Goal: Task Accomplishment & Management: Use online tool/utility

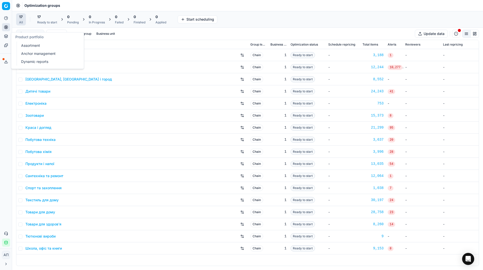
click at [21, 45] on link "Assortment" at bounding box center [48, 45] width 59 height 7
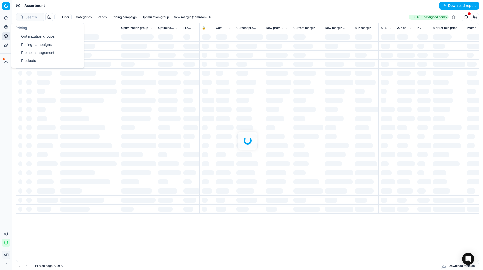
click at [26, 43] on link "Pricing campaigns" at bounding box center [48, 44] width 59 height 7
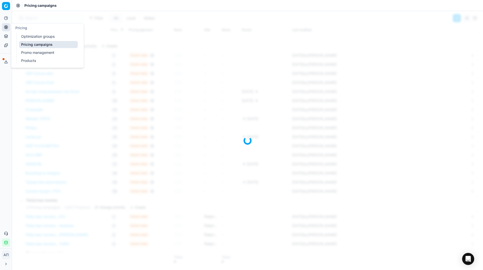
click at [5, 76] on div "Analytics Pricing Product portfolio Templates Export service 26 Contact support…" at bounding box center [6, 130] width 12 height 237
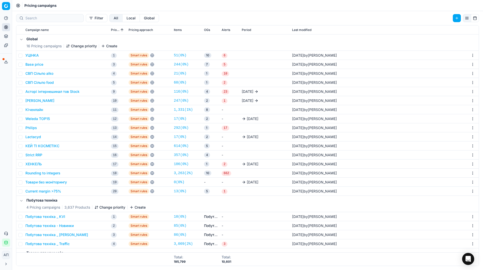
click at [35, 63] on button "Base price" at bounding box center [34, 64] width 18 height 5
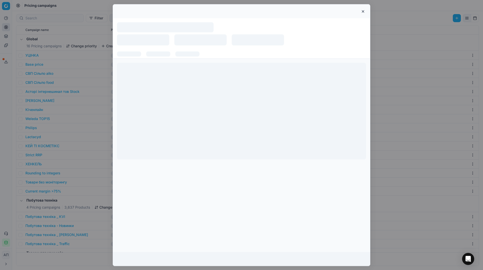
click at [365, 10] on button "button" at bounding box center [363, 11] width 6 height 6
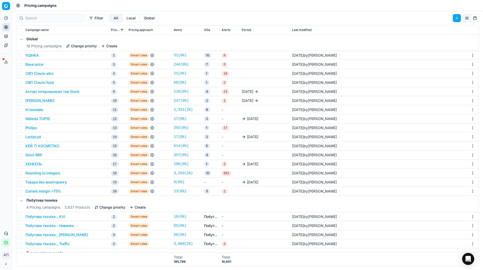
click at [364, 10] on div "We are saving PC settings. Please wait, it should take a few minutes Base price…" at bounding box center [241, 135] width 483 height 270
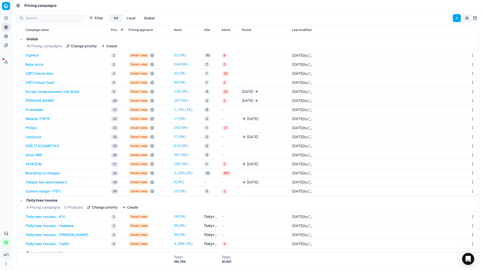
click at [182, 64] on link "244 ( 0% )" at bounding box center [181, 64] width 15 height 5
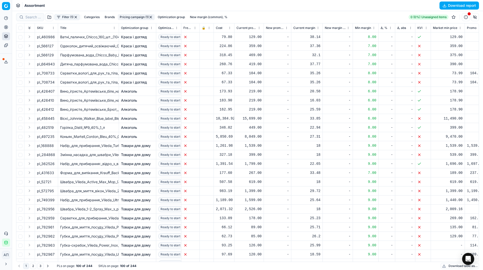
click at [19, 26] on span at bounding box center [20, 28] width 4 height 4
click at [20, 28] on input "checkbox" at bounding box center [20, 28] width 4 height 4
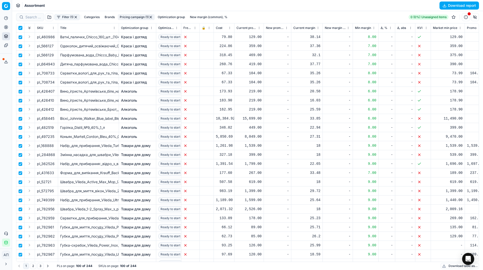
checkbox input "true"
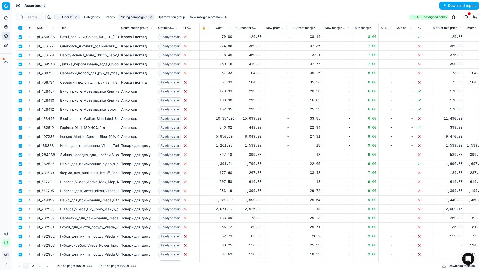
checkbox input "true"
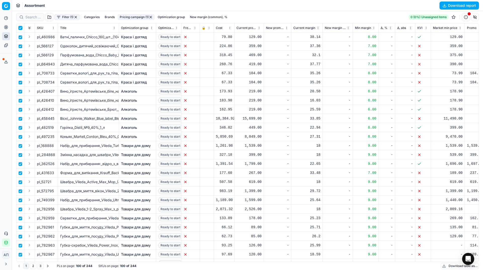
checkbox input "true"
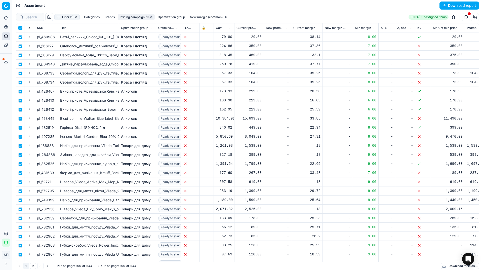
checkbox input "true"
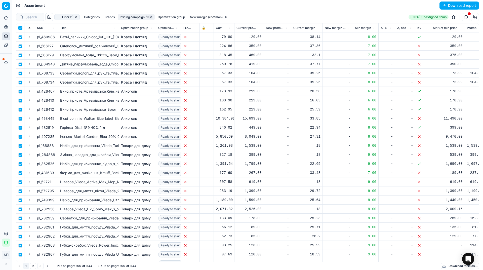
checkbox input "true"
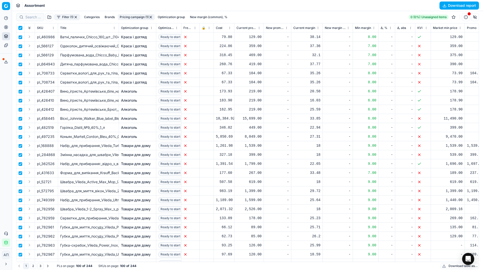
checkbox input "true"
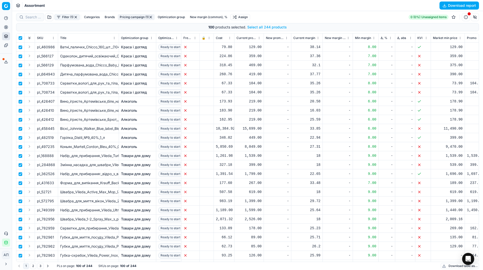
click at [258, 25] on button "Select all 244 products" at bounding box center [267, 27] width 40 height 5
click at [246, 17] on html "Pricing platform Analytics Pricing Product portfolio Templates Export service 2…" at bounding box center [241, 135] width 483 height 270
click at [245, 52] on div "Unassign from PCs" at bounding box center [241, 51] width 51 height 8
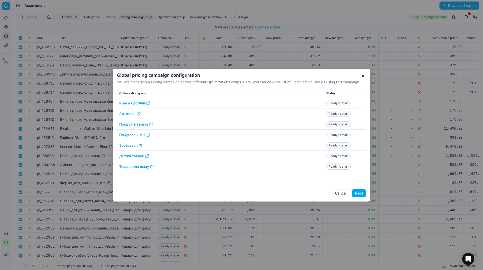
click at [359, 194] on button "Next" at bounding box center [359, 193] width 14 height 8
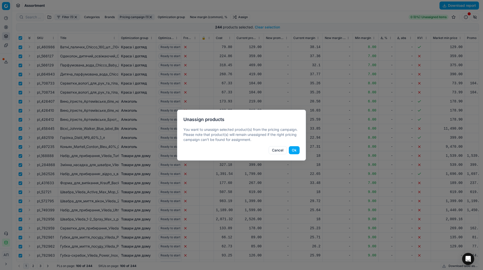
click at [294, 146] on button "Ok" at bounding box center [294, 150] width 11 height 8
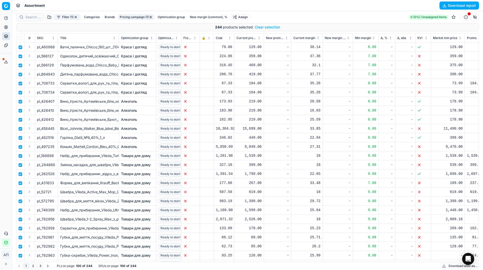
checkbox input "false"
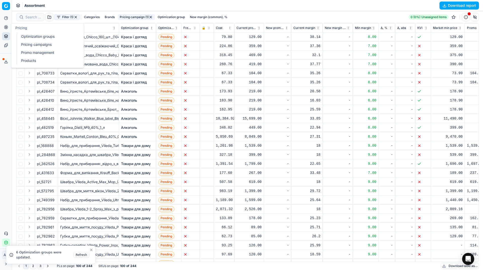
click at [23, 37] on link "Optimization groups" at bounding box center [48, 36] width 59 height 7
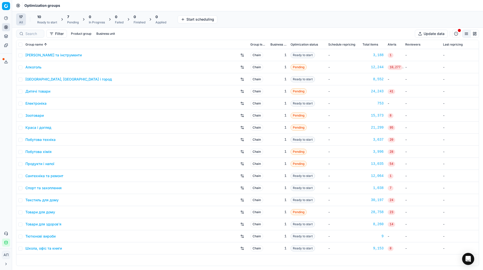
click at [75, 19] on div "7" at bounding box center [73, 16] width 12 height 5
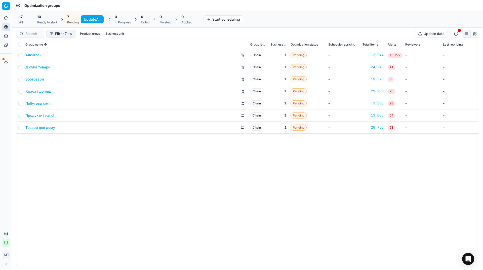
click at [86, 21] on button "Update All" at bounding box center [92, 19] width 23 height 8
click at [20, 23] on div "All" at bounding box center [21, 22] width 4 height 4
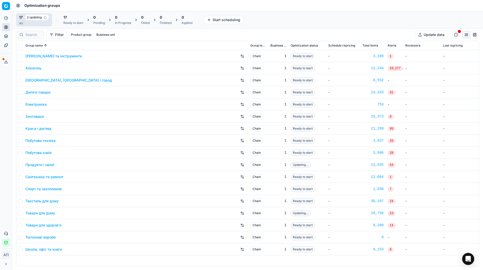
click at [109, 270] on div "Group name Group level Business unit Optimization status Schedule repricing Tot…" at bounding box center [247, 155] width 471 height 229
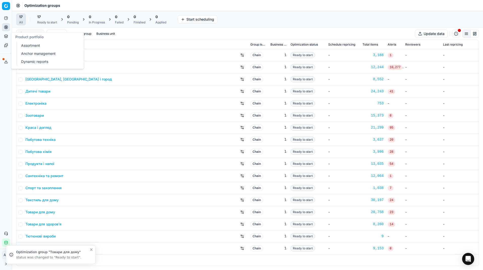
click at [28, 46] on link "Assortment" at bounding box center [48, 45] width 59 height 7
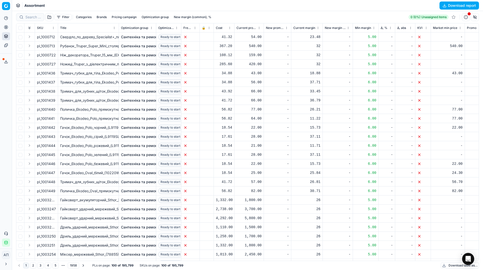
click at [61, 18] on button "Filter" at bounding box center [62, 17] width 17 height 6
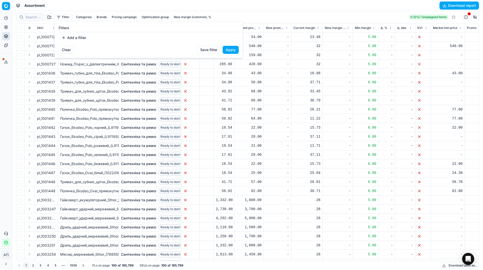
click at [68, 37] on button "Add a filter" at bounding box center [74, 38] width 30 height 8
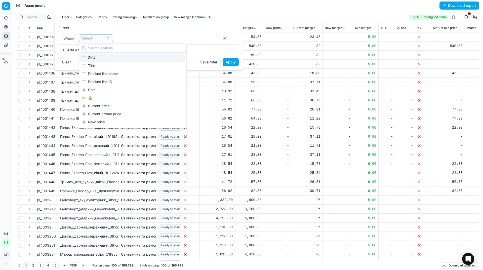
click at [96, 56] on div "SKU" at bounding box center [132, 58] width 105 height 8
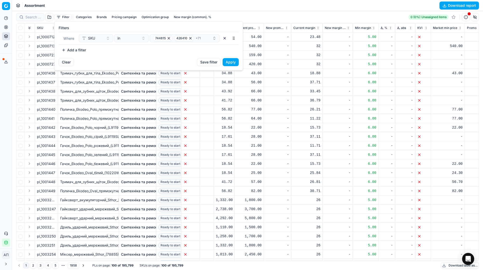
click at [230, 62] on button "Apply" at bounding box center [231, 62] width 16 height 8
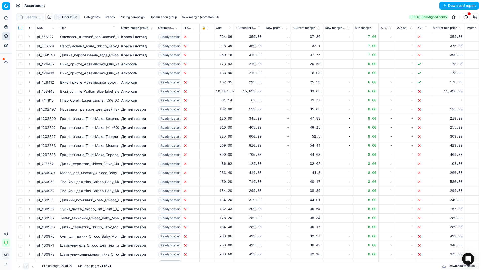
click at [19, 28] on input "checkbox" at bounding box center [20, 28] width 4 height 4
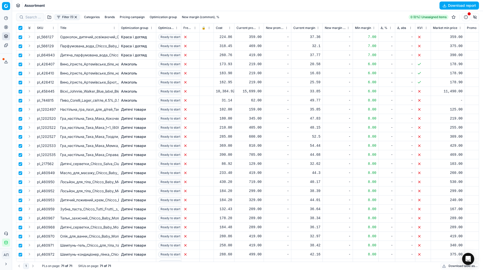
checkbox input "true"
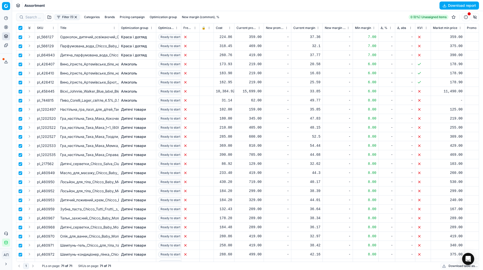
checkbox input "true"
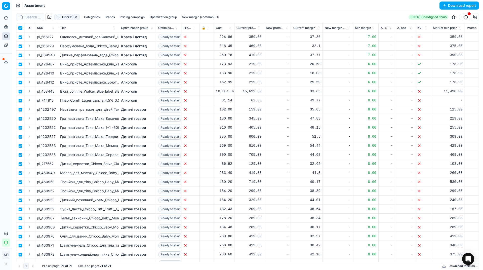
checkbox input "true"
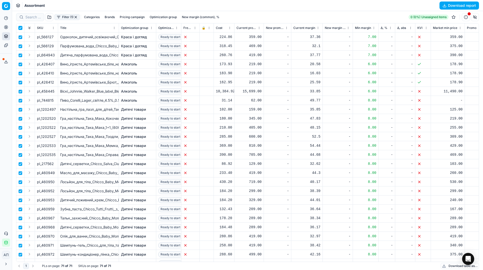
checkbox input "true"
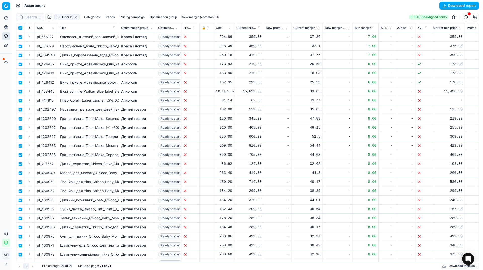
checkbox input "true"
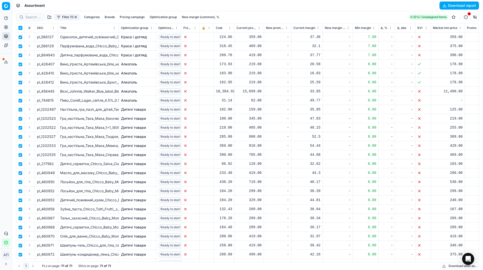
checkbox input "true"
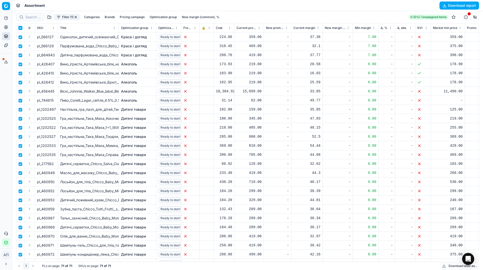
checkbox input "true"
click at [232, 19] on html "Pricing platform Analytics Pricing Product portfolio Templates Export service 2…" at bounding box center [241, 135] width 483 height 270
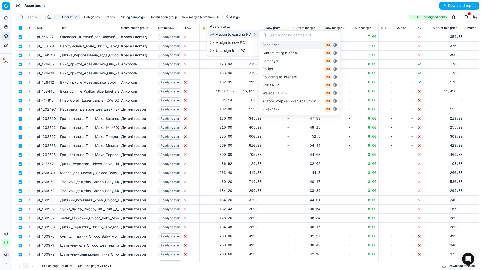
click at [269, 44] on div "Base price RB" at bounding box center [299, 45] width 79 height 8
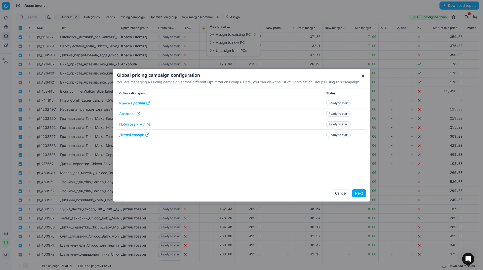
click at [359, 194] on button "Next" at bounding box center [359, 193] width 14 height 8
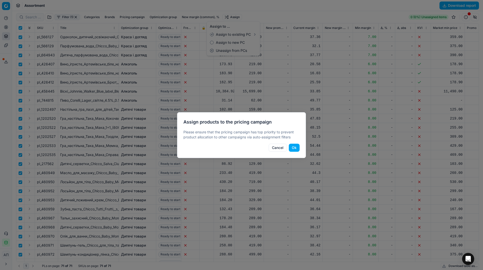
click at [294, 148] on button "Ok" at bounding box center [294, 148] width 11 height 8
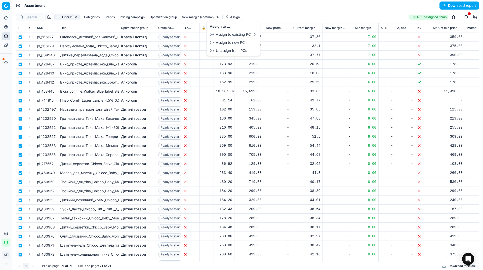
checkbox input "false"
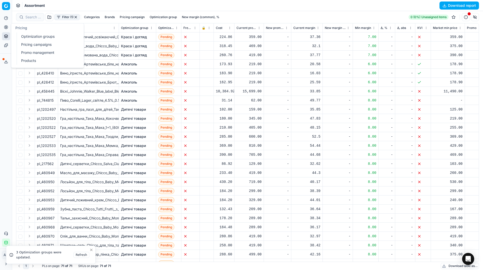
click at [20, 39] on link "Optimization groups" at bounding box center [48, 36] width 59 height 7
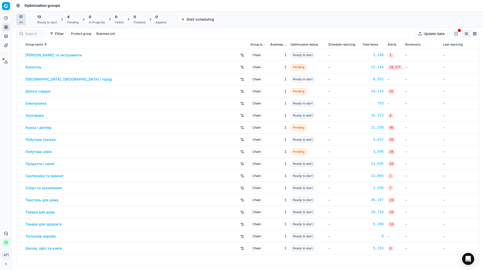
click at [76, 20] on div "Pending" at bounding box center [73, 22] width 12 height 4
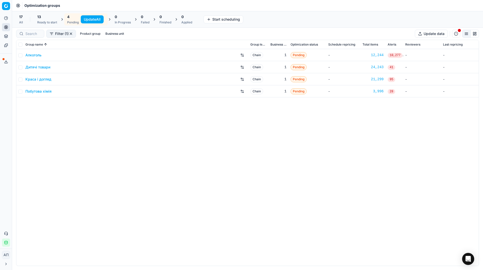
click at [85, 20] on button "Update All" at bounding box center [92, 19] width 23 height 8
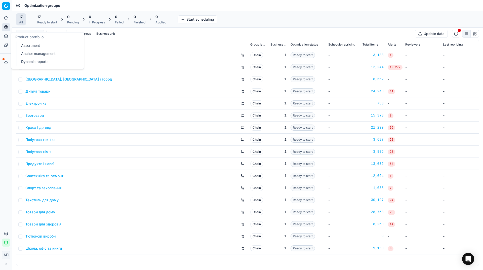
click at [26, 44] on link "Assortment" at bounding box center [48, 45] width 59 height 7
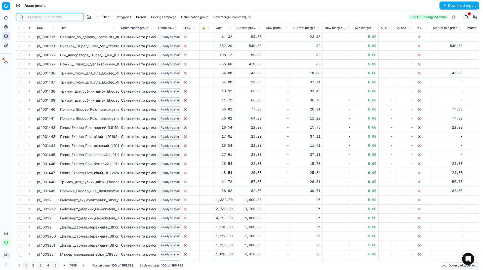
click at [31, 19] on input at bounding box center [52, 17] width 55 height 5
paste input "167760"
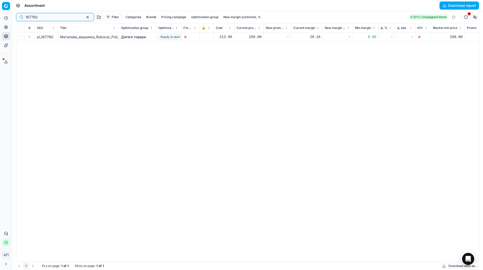
type input "167760"
click at [85, 16] on button "button" at bounding box center [88, 17] width 6 height 6
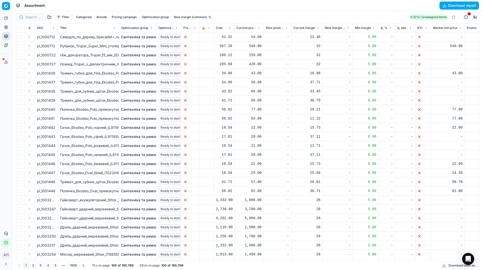
click at [85, 17] on button "Categories" at bounding box center [84, 17] width 20 height 6
click at [62, 16] on button "Filter" at bounding box center [62, 17] width 17 height 6
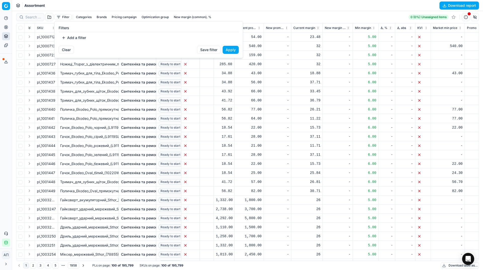
click at [65, 35] on button "Add a filter" at bounding box center [74, 38] width 30 height 8
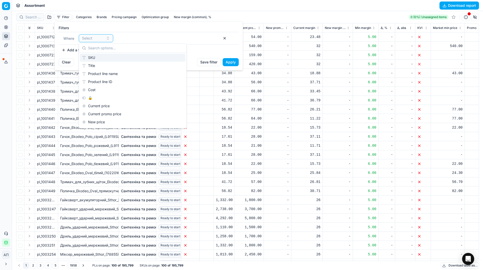
click at [96, 57] on div "SKU" at bounding box center [132, 58] width 105 height 8
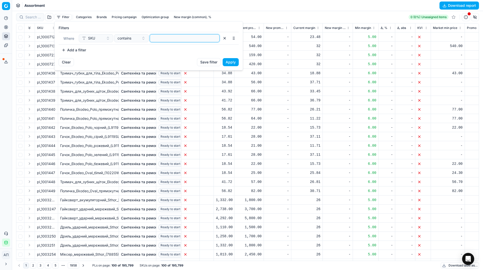
click at [159, 39] on input at bounding box center [184, 38] width 65 height 8
click at [236, 62] on button "Apply" at bounding box center [231, 62] width 16 height 8
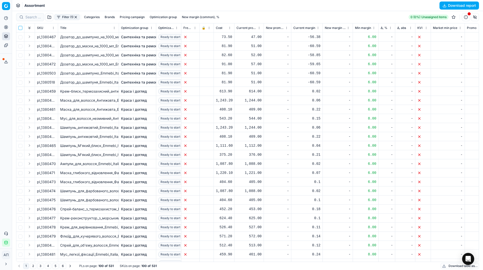
click at [20, 27] on input "checkbox" at bounding box center [20, 28] width 4 height 4
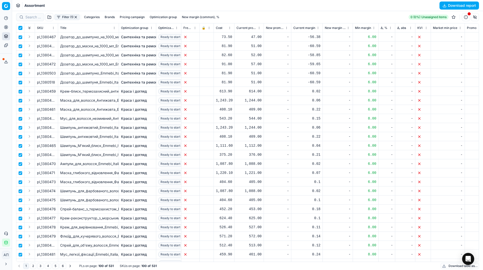
checkbox input "true"
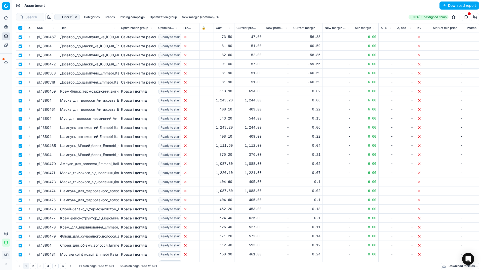
checkbox input "true"
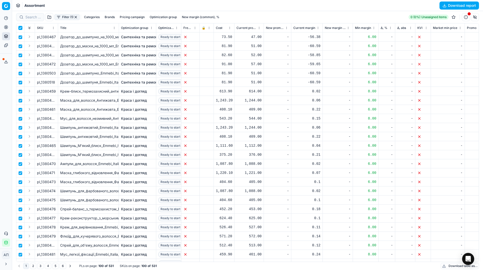
checkbox input "true"
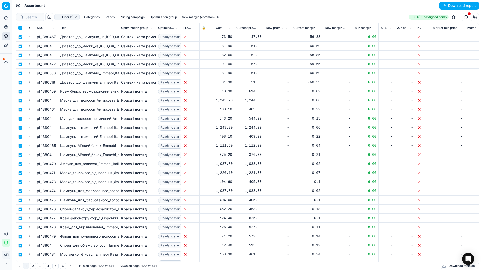
checkbox input "true"
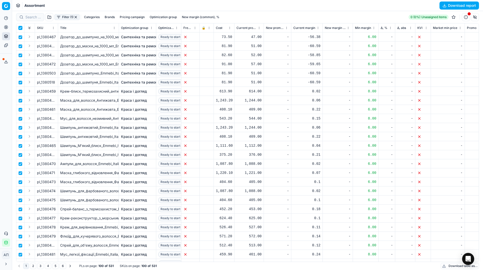
checkbox input "true"
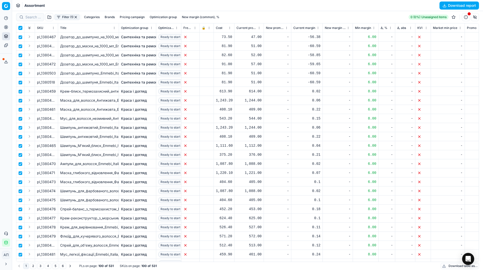
checkbox input "true"
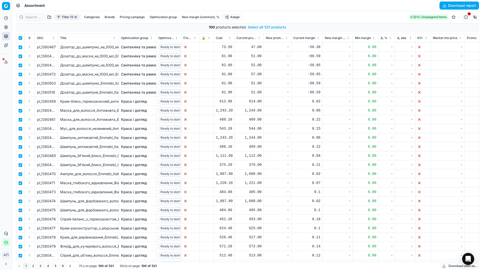
click at [266, 28] on button "Select all 531 products" at bounding box center [267, 27] width 39 height 5
click at [238, 18] on html "Pricing platform Analytics Pricing Product portfolio Templates Export service 2…" at bounding box center [241, 135] width 483 height 270
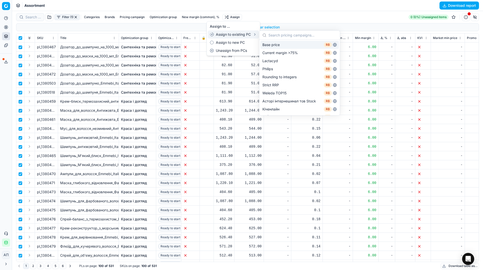
click at [275, 44] on div "Base price RB" at bounding box center [299, 45] width 79 height 8
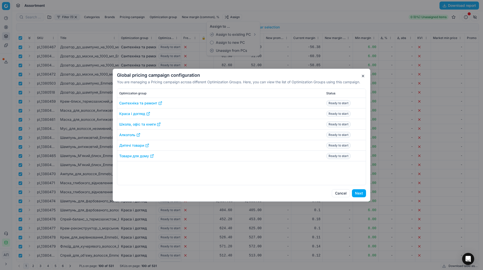
click at [358, 193] on button "Next" at bounding box center [359, 193] width 14 height 8
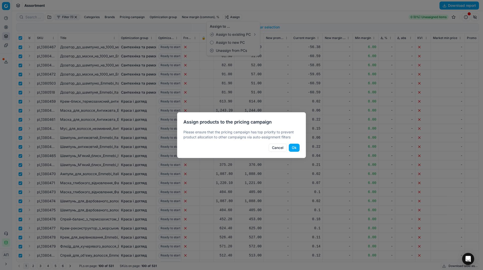
click at [293, 145] on button "Ok" at bounding box center [294, 148] width 11 height 8
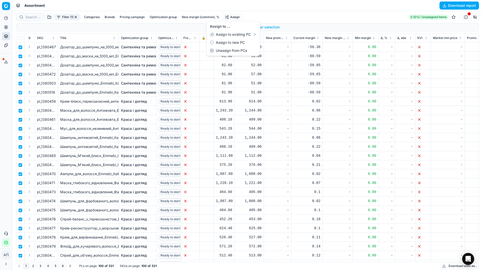
checkbox input "false"
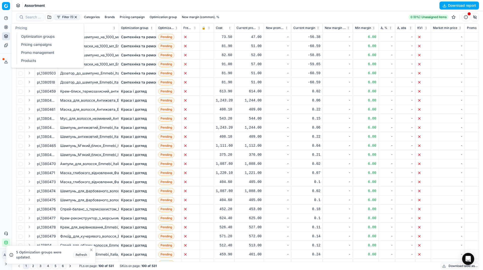
click at [26, 37] on link "Optimization groups" at bounding box center [48, 36] width 59 height 7
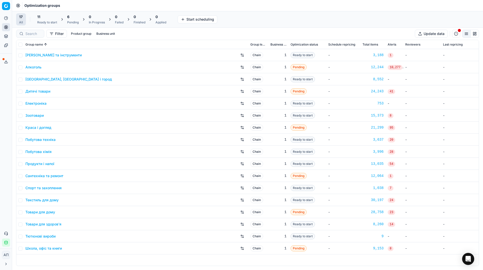
click at [75, 18] on div "6" at bounding box center [73, 16] width 12 height 5
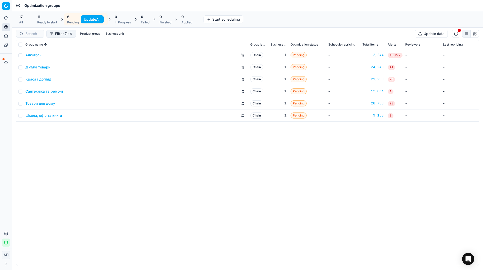
click at [90, 20] on button "Update All" at bounding box center [92, 19] width 23 height 8
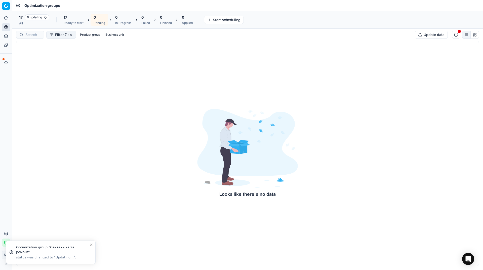
click at [21, 20] on div "17 6 updating" at bounding box center [34, 17] width 30 height 6
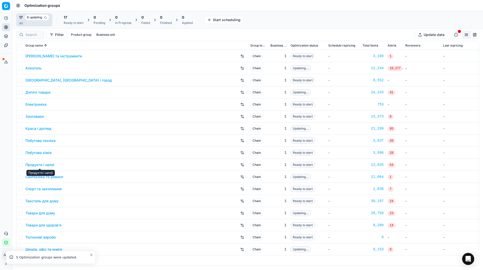
click at [42, 165] on link "Продукти і напої" at bounding box center [39, 164] width 29 height 5
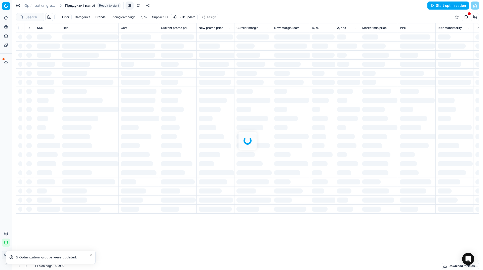
click at [439, 8] on button "Start optimization" at bounding box center [449, 6] width 42 height 8
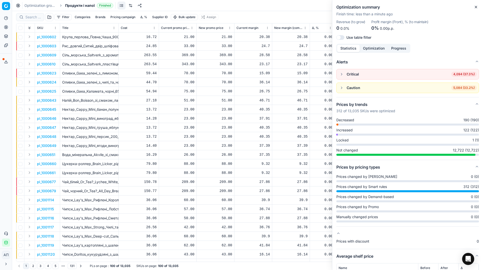
click at [477, 8] on icon "button" at bounding box center [476, 7] width 4 height 4
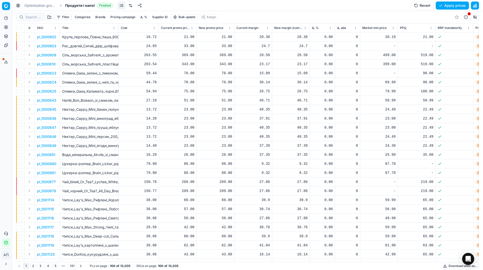
click at [39, 20] on div at bounding box center [30, 17] width 28 height 8
paste input "1268362"
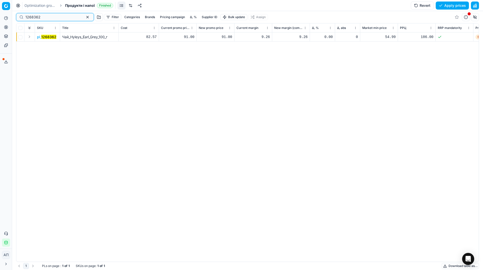
type input "1268362"
click at [50, 37] on mark "1268362" at bounding box center [48, 37] width 15 height 4
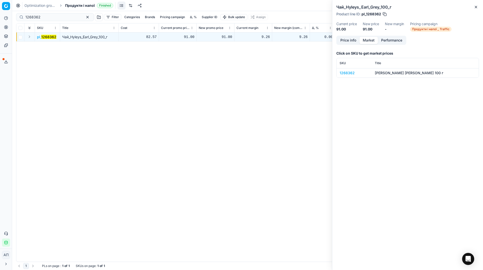
click at [370, 42] on button "Market" at bounding box center [369, 40] width 18 height 7
click at [349, 76] on td "1268362" at bounding box center [354, 72] width 35 height 9
click at [344, 73] on div "1268362" at bounding box center [354, 72] width 29 height 5
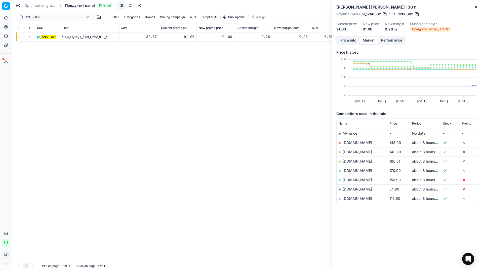
click at [393, 122] on span "Price" at bounding box center [394, 124] width 8 height 4
click at [218, 39] on div "91.00" at bounding box center [215, 36] width 33 height 5
type input "117.00"
click at [475, 6] on icon "button" at bounding box center [476, 7] width 2 height 2
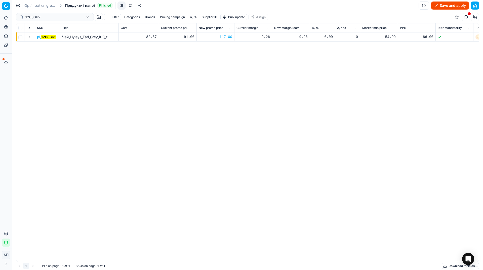
click at [449, 5] on button "Save and apply" at bounding box center [450, 6] width 38 height 8
click at [77, 5] on span "Продукти і напої" at bounding box center [80, 5] width 30 height 5
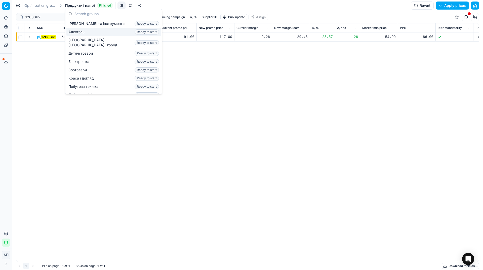
click at [84, 30] on span "Алкоголь" at bounding box center [77, 31] width 18 height 5
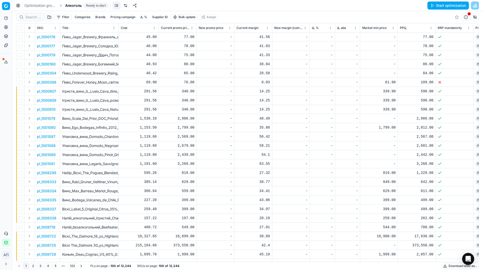
click at [437, 7] on button "Start optimization" at bounding box center [449, 6] width 42 height 8
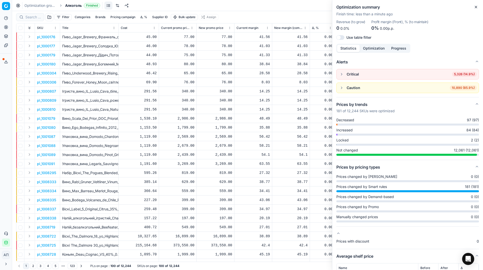
click at [477, 6] on icon "button" at bounding box center [476, 7] width 2 height 2
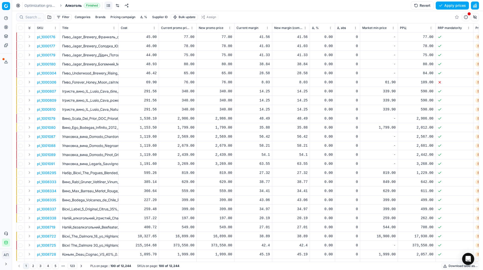
click at [42, 14] on div at bounding box center [30, 17] width 28 height 8
paste input "426410"
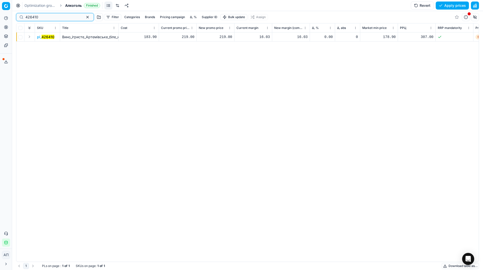
click at [46, 15] on input "426410" at bounding box center [52, 17] width 55 height 5
paste input "2"
click at [46, 15] on input "426412" at bounding box center [52, 17] width 55 height 5
click at [50, 17] on input "426412" at bounding box center [52, 17] width 55 height 5
paste input "07"
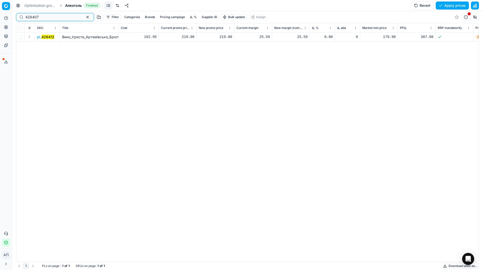
click at [50, 17] on input "426407" at bounding box center [52, 17] width 55 height 5
type input "426407"
click at [77, 4] on span "Алкоголь" at bounding box center [73, 5] width 17 height 5
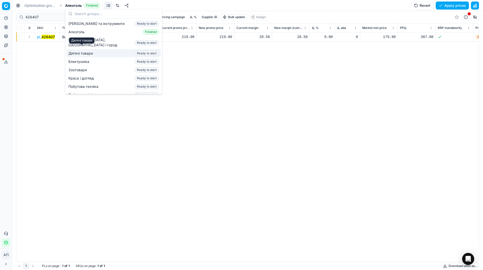
click at [92, 51] on span "Дитячі товари" at bounding box center [81, 53] width 26 height 5
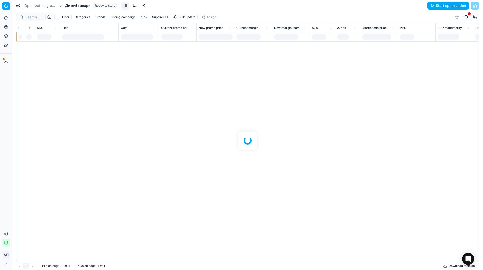
click at [439, 4] on button "Start optimization" at bounding box center [449, 6] width 42 height 8
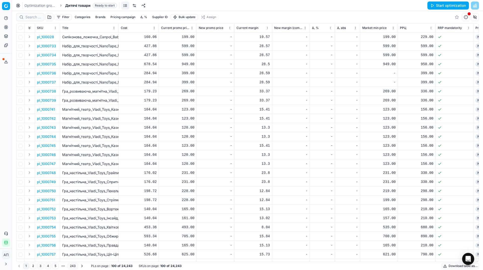
click at [431, 8] on button "Start optimization" at bounding box center [449, 6] width 42 height 8
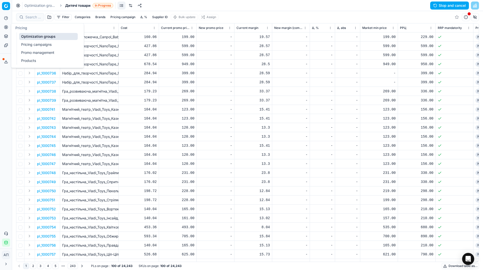
click at [28, 38] on link "Optimization groups" at bounding box center [48, 36] width 59 height 7
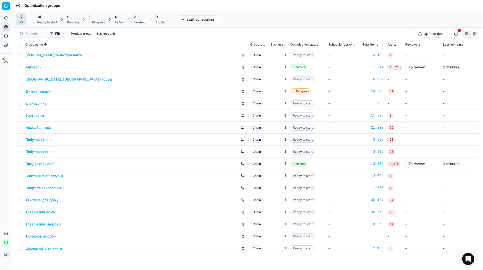
click at [51, 18] on div "14" at bounding box center [47, 16] width 20 height 5
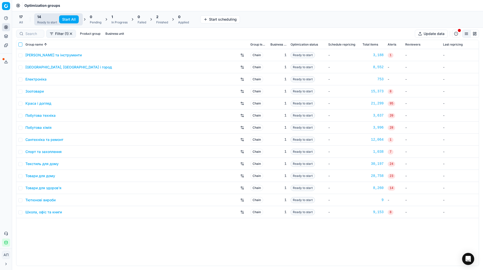
click at [20, 44] on input "checkbox" at bounding box center [20, 45] width 4 height 4
checkbox input "true"
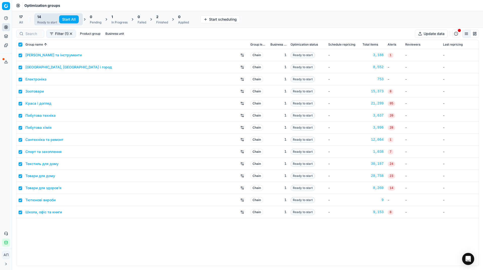
checkbox input "true"
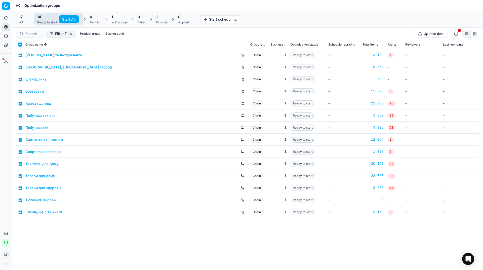
checkbox input "true"
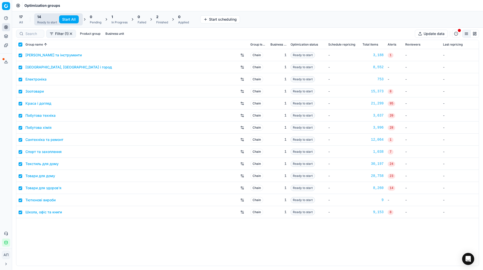
checkbox input "true"
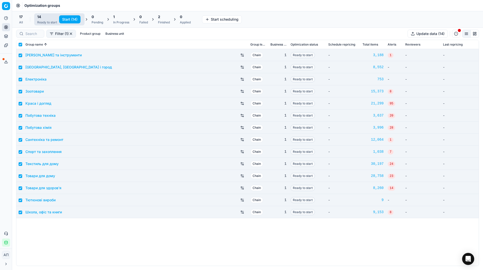
click at [72, 20] on button "Start (14)" at bounding box center [69, 19] width 21 height 8
checkbox input "false"
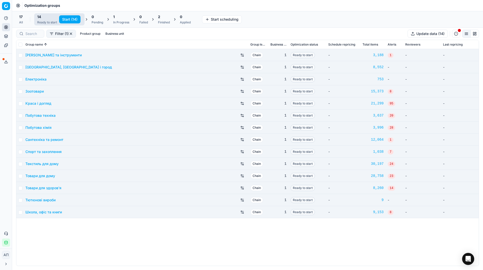
checkbox input "false"
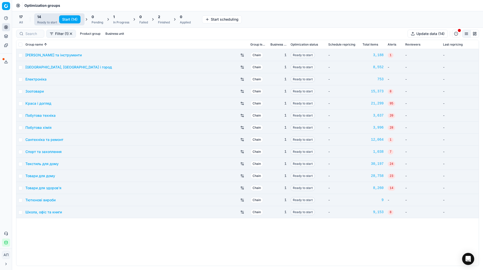
checkbox input "false"
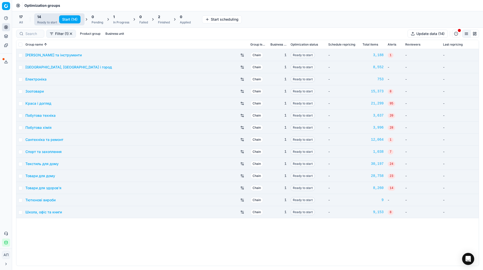
checkbox input "false"
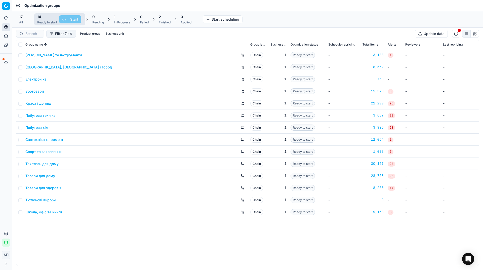
click at [25, 19] on div "17 All" at bounding box center [21, 19] width 10 height 12
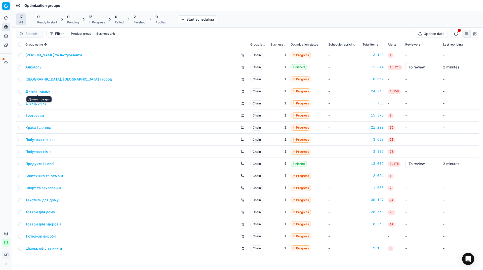
click at [41, 89] on link "Дитячі товари" at bounding box center [37, 91] width 25 height 5
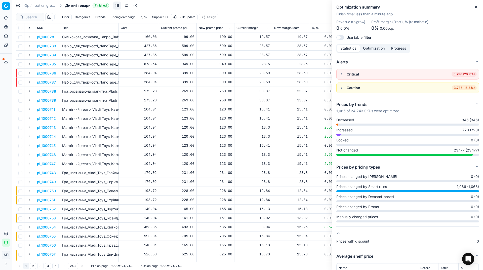
click at [478, 7] on icon "button" at bounding box center [476, 7] width 4 height 4
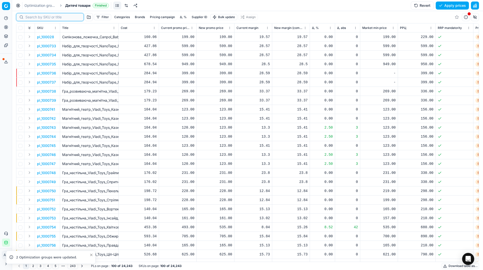
click at [26, 16] on input at bounding box center [52, 17] width 55 height 5
paste input "643212"
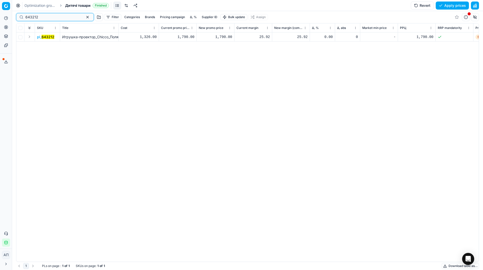
type input "643212"
click at [42, 36] on mark "643212" at bounding box center [48, 37] width 13 height 4
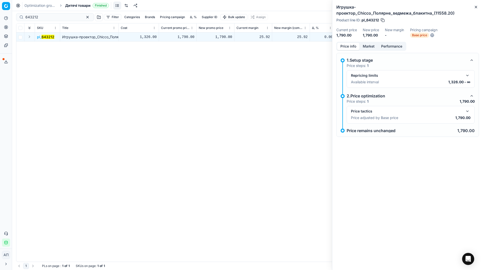
click at [374, 42] on div "Price info Market Performance" at bounding box center [371, 46] width 70 height 9
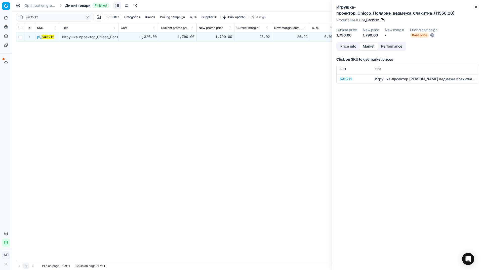
click at [372, 43] on button "Market" at bounding box center [369, 46] width 18 height 7
click at [349, 77] on div "643212" at bounding box center [354, 79] width 29 height 5
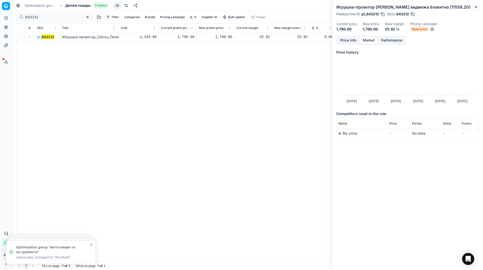
click at [475, 7] on icon "button" at bounding box center [476, 7] width 4 height 4
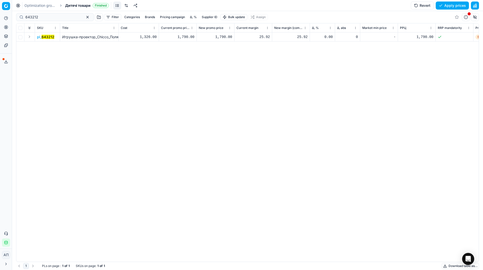
click at [36, 7] on link "Optimization groups" at bounding box center [40, 5] width 32 height 5
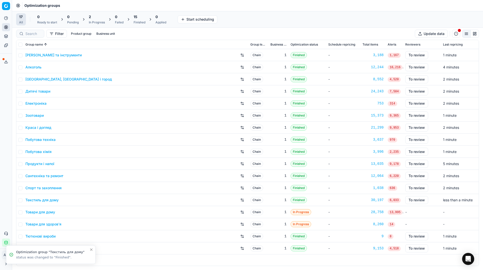
click at [36, 90] on link "Дитячі товари" at bounding box center [37, 91] width 25 height 5
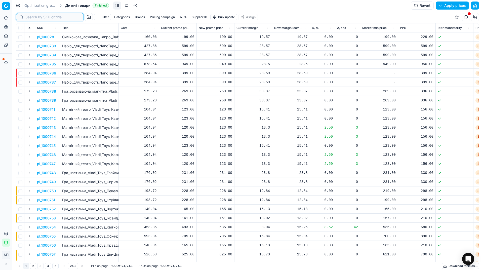
paste input "167760"
click at [34, 16] on input at bounding box center [52, 17] width 55 height 5
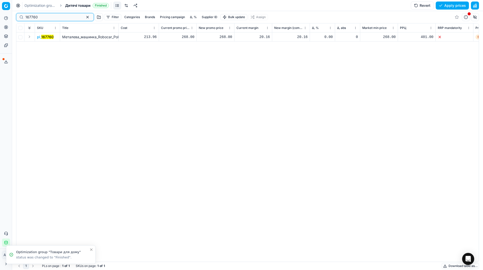
click at [51, 19] on input "167760" at bounding box center [52, 17] width 55 height 5
paste input "73235"
click at [51, 19] on input "73235" at bounding box center [52, 17] width 55 height 5
paste input "379806"
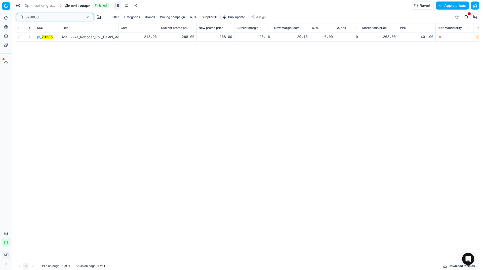
click at [51, 19] on input "379806" at bounding box center [52, 17] width 55 height 5
type input "379806"
click at [77, 7] on span "Дитячі товари" at bounding box center [77, 5] width 25 height 5
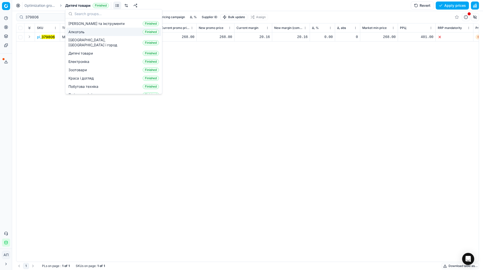
click at [76, 35] on div "Алкоголь Finished" at bounding box center [113, 32] width 95 height 8
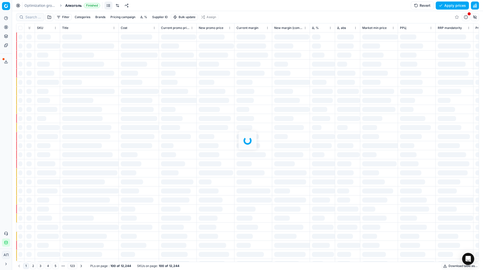
click at [30, 17] on div at bounding box center [247, 140] width 471 height 259
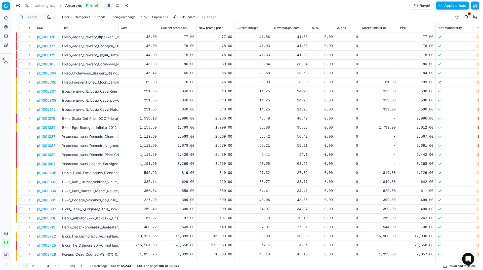
click at [30, 17] on div "Filter Categories Brands Pricing campaign Δ, % Supplier ID Bulk update Assign S…" at bounding box center [247, 140] width 471 height 259
click at [30, 17] on input at bounding box center [52, 17] width 55 height 5
paste input "458480"
type input "458480"
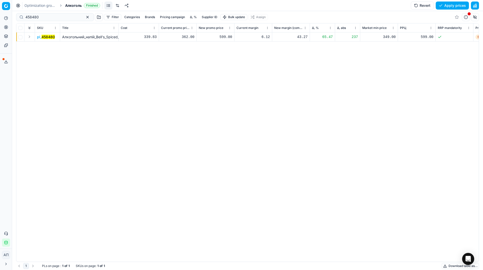
click at [215, 36] on div "599.00" at bounding box center [215, 36] width 33 height 5
type input "369.00"
click at [444, 8] on button "Save and apply" at bounding box center [450, 6] width 38 height 8
click at [60, 15] on input "458480" at bounding box center [52, 17] width 55 height 5
paste input "18872"
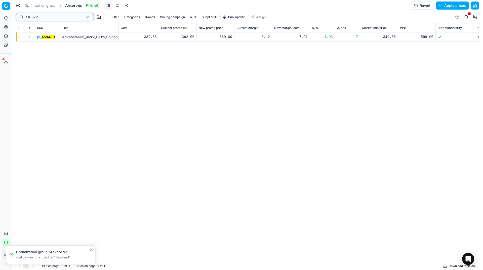
click at [60, 15] on input "418872" at bounding box center [52, 17] width 55 height 5
click at [37, 18] on input "418872" at bounding box center [52, 17] width 55 height 5
paste input "60"
click at [37, 18] on input "418860" at bounding box center [52, 17] width 55 height 5
type input "418860"
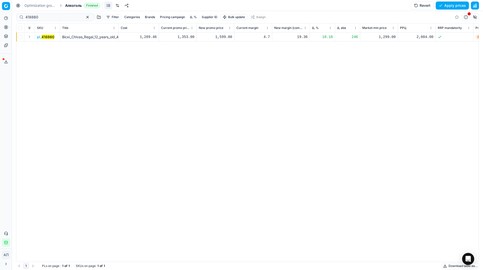
click at [230, 35] on div "1,599.00" at bounding box center [215, 36] width 33 height 5
type input "1399.00"
click at [49, 14] on div "418860 Filter Categories Brands Pricing campaign Δ, % Supplier ID Bulk update A…" at bounding box center [247, 17] width 463 height 12
click at [49, 14] on div "418860" at bounding box center [55, 17] width 78 height 8
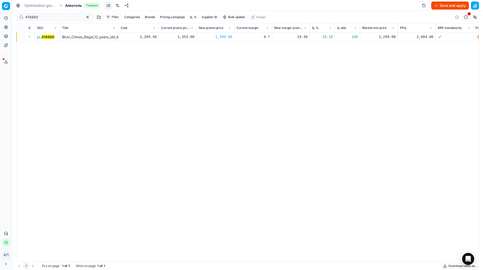
click at [49, 14] on div "418860" at bounding box center [55, 17] width 78 height 8
paste input "83629"
type input "483629"
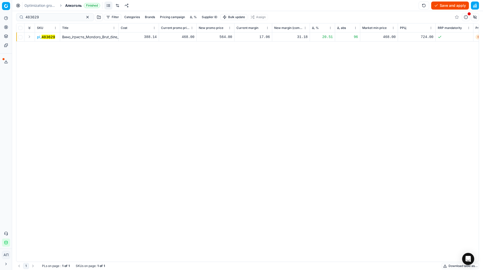
click at [221, 38] on div "564.00" at bounding box center [215, 36] width 33 height 5
type input "499.00"
click at [56, 16] on input "483629" at bounding box center [52, 17] width 55 height 5
paste input "54685"
click at [56, 16] on input "454685" at bounding box center [52, 17] width 55 height 5
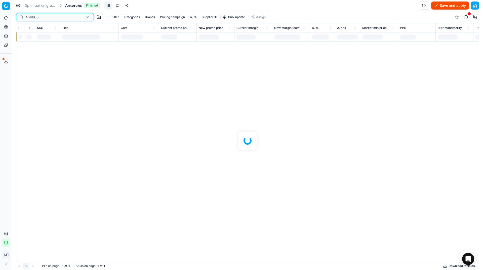
type input "454685"
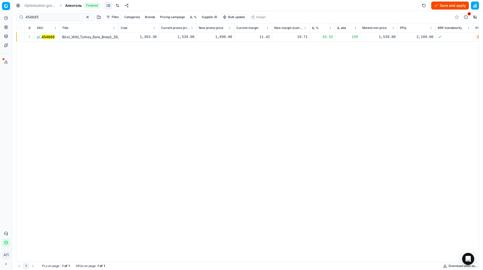
click at [220, 39] on div "1,698.00" at bounding box center [215, 36] width 33 height 5
type input "1885.00"
click at [67, 14] on div "454685" at bounding box center [55, 17] width 78 height 8
paste input "8460"
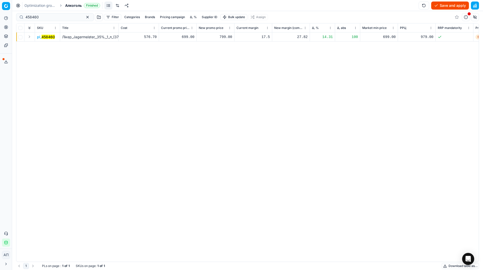
click at [73, 14] on div "458460" at bounding box center [55, 17] width 78 height 8
paste input "631946"
type input "631946"
click at [222, 35] on div "109.00" at bounding box center [215, 36] width 33 height 5
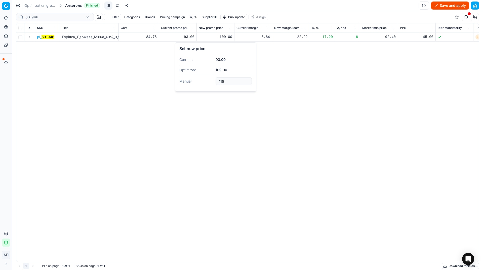
type input "115.00"
click at [449, 7] on button "Save and apply" at bounding box center [450, 6] width 38 height 8
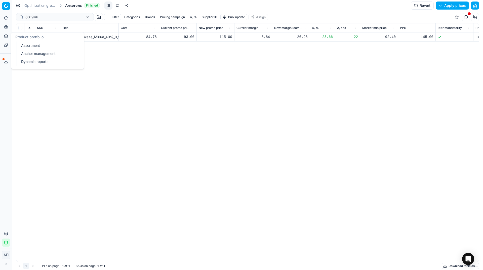
click at [29, 48] on link "Assortment" at bounding box center [48, 45] width 59 height 7
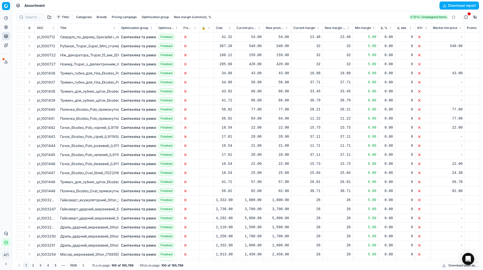
click at [51, 16] on button "button" at bounding box center [49, 17] width 8 height 8
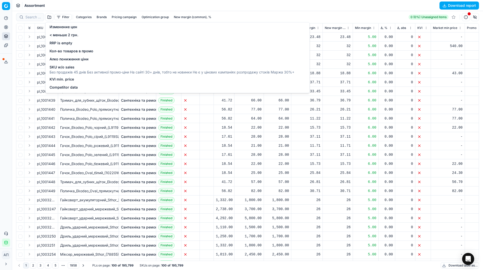
click at [59, 25] on span "Изменение цен" at bounding box center [64, 26] width 28 height 5
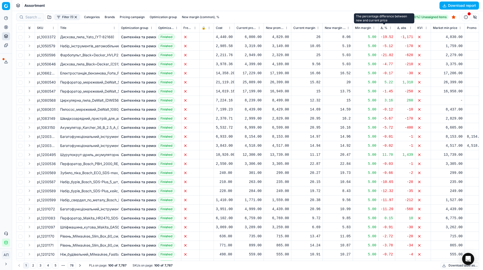
click at [386, 26] on span "Δ, %" at bounding box center [384, 28] width 7 height 4
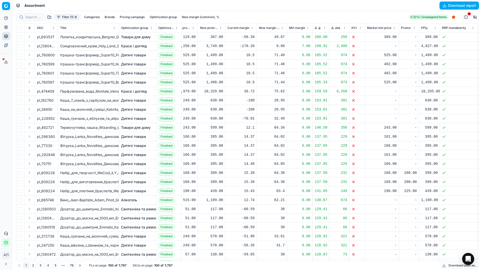
scroll to position [0, 65]
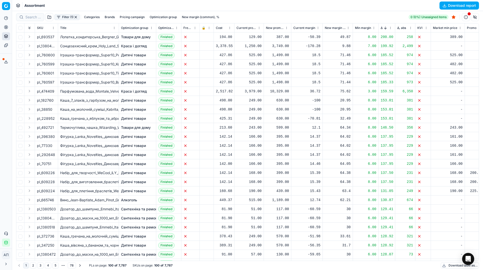
scroll to position [0, 65]
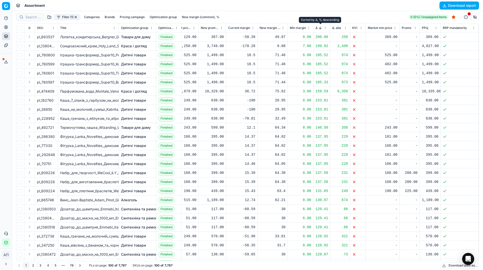
click at [319, 26] on button "Sorted by Δ, % descending" at bounding box center [320, 27] width 5 height 5
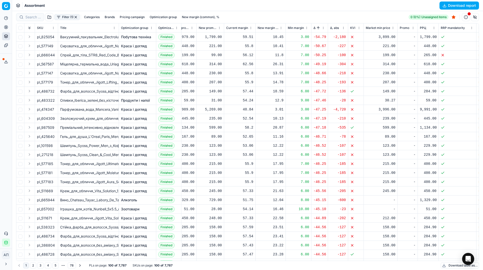
scroll to position [0, 67]
click at [6, 29] on circle at bounding box center [5, 26] width 3 height 3
click at [24, 37] on link "Optimization groups" at bounding box center [48, 36] width 59 height 7
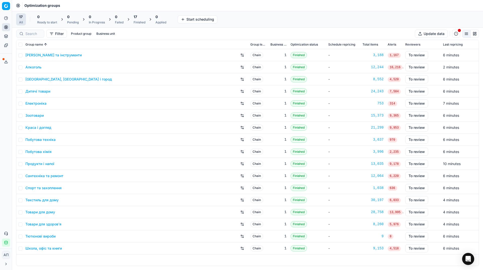
click at [0, 99] on div "Analytics Pricing Product portfolio Templates Export service 26 Contact support…" at bounding box center [6, 130] width 12 height 237
click at [139, 19] on div "17 Finished" at bounding box center [140, 19] width 12 height 10
click at [154, 18] on button "Apply prices All" at bounding box center [163, 19] width 33 height 8
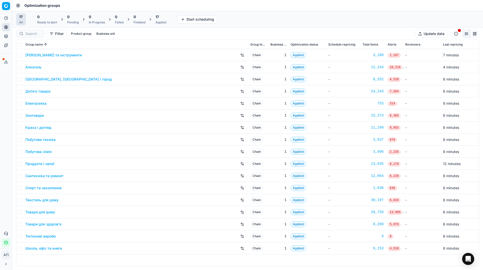
click at [164, 22] on div "Applied" at bounding box center [161, 22] width 11 height 4
click at [185, 18] on button "Export prices All" at bounding box center [185, 19] width 34 height 8
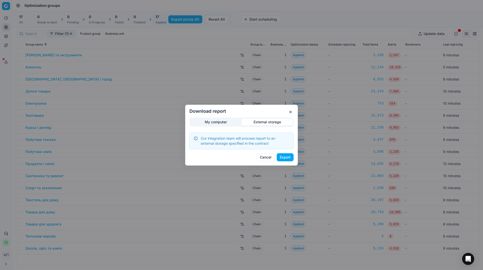
click at [264, 98] on div "Download report My computer External storage Our integration team will process …" at bounding box center [241, 135] width 483 height 270
click at [283, 157] on button "Export" at bounding box center [285, 157] width 17 height 8
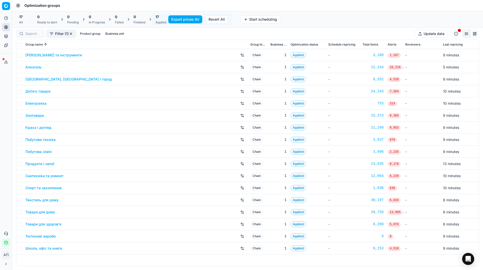
click at [0, 105] on div "Analytics Pricing Product portfolio Templates Export service 27 Contact support…" at bounding box center [6, 130] width 12 height 237
click at [29, 45] on link "Assortment" at bounding box center [48, 45] width 59 height 7
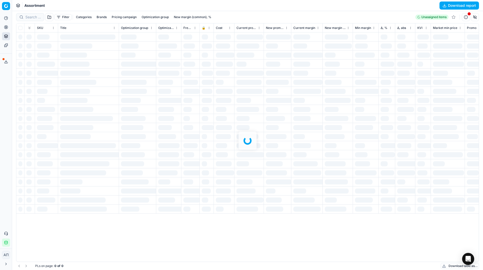
click at [30, 17] on div at bounding box center [247, 140] width 471 height 259
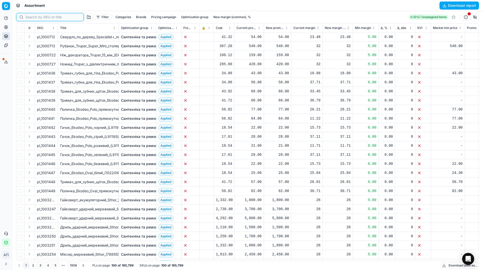
click at [30, 17] on input at bounding box center [52, 17] width 55 height 5
paste input "327252"
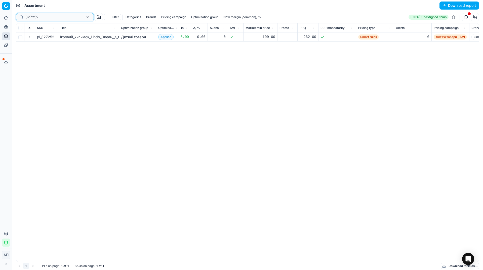
scroll to position [0, 188]
type input "327252"
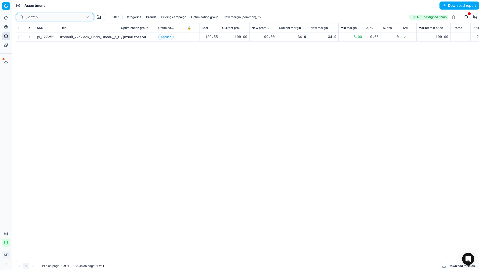
scroll to position [0, 0]
click at [67, 17] on input "327252" at bounding box center [52, 17] width 55 height 5
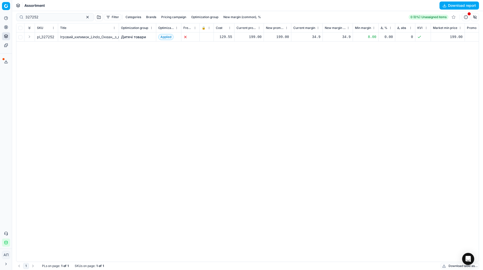
click at [133, 35] on link "Дитячі товари" at bounding box center [133, 36] width 25 height 5
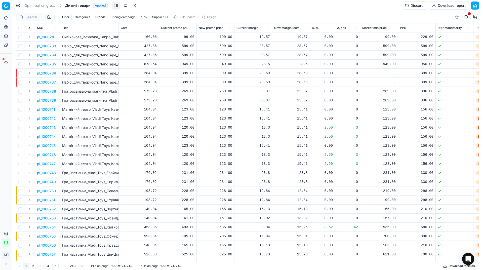
click at [35, 20] on div at bounding box center [30, 17] width 28 height 8
paste input "327252"
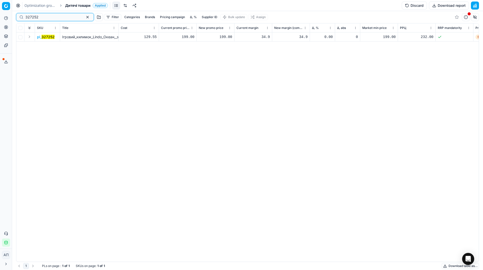
type input "327252"
click at [43, 34] on span "pl_ 327252" at bounding box center [46, 36] width 18 height 5
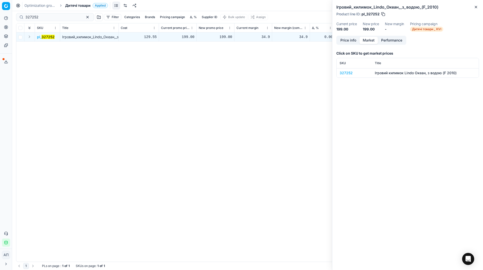
click at [373, 37] on button "Market" at bounding box center [369, 40] width 18 height 7
click at [353, 73] on div "327252" at bounding box center [354, 72] width 29 height 5
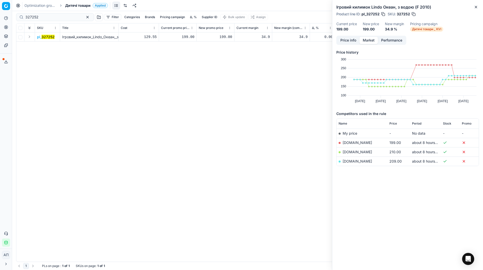
click at [116, 162] on div "pl_ 327252 Ігровий_килимок_Lindo_Океан,_з_водою_(F_2010) 129.55 199.00 199.00 3…" at bounding box center [247, 146] width 463 height 229
click at [473, 9] on button "Close" at bounding box center [476, 7] width 6 height 6
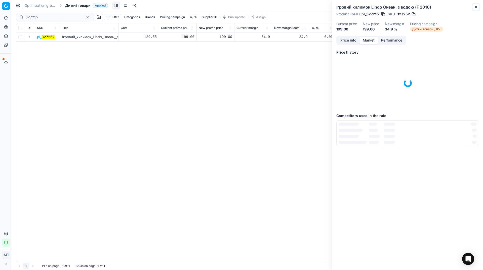
click at [473, 9] on div "Ігровий килимок Lindo Океан, з водою (F 2010) Product line ID : pl_327252 SKU :…" at bounding box center [407, 135] width 151 height 270
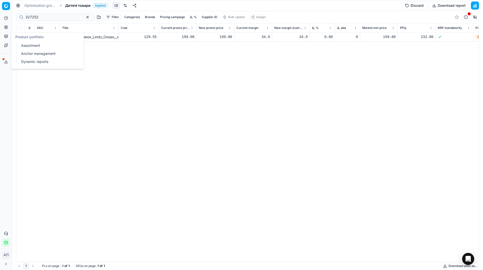
click at [30, 46] on link "Assortment" at bounding box center [48, 45] width 59 height 7
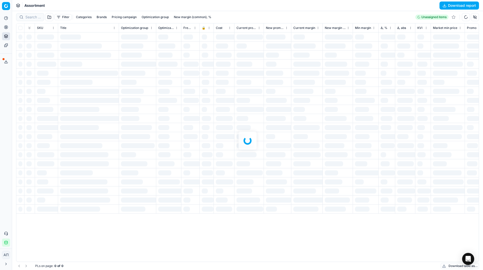
click at [2, 87] on div "Analytics Pricing Product portfolio Templates Export service 27 Contact support…" at bounding box center [6, 130] width 12 height 237
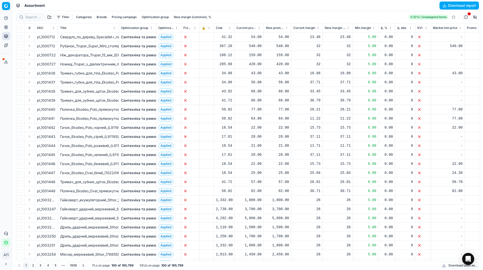
click at [458, 6] on button "Download report" at bounding box center [460, 6] width 40 height 8
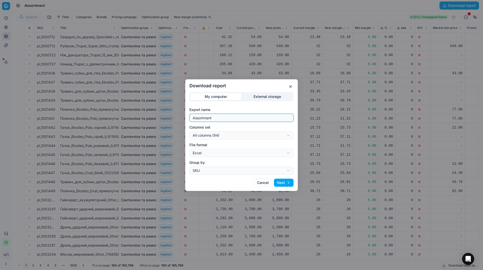
click at [250, 121] on input "Assortment" at bounding box center [242, 118] width 100 height 8
type input "Assortment [DATE] - 1"
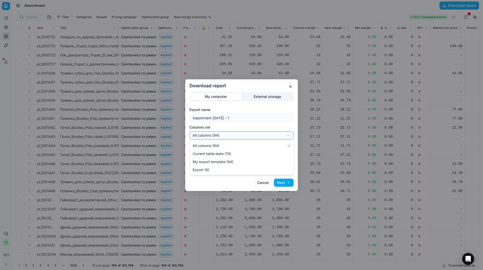
click at [228, 132] on div "Download report My computer External storage Export name Assortment [DATE] - 1 …" at bounding box center [241, 135] width 483 height 270
select select "table"
click at [281, 184] on button "Next" at bounding box center [284, 183] width 20 height 8
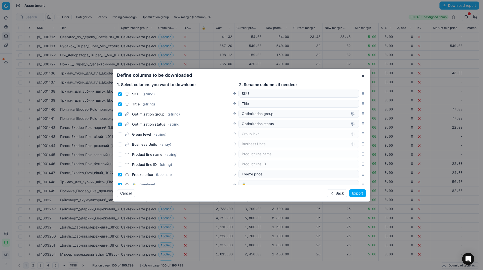
click at [354, 193] on button "Export" at bounding box center [357, 193] width 17 height 8
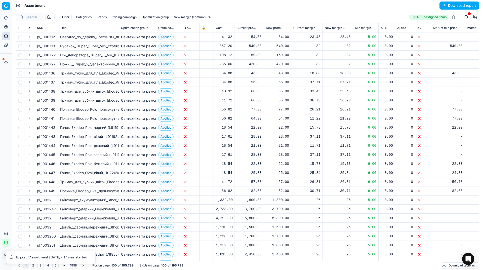
click at [4, 64] on button "Export service" at bounding box center [6, 62] width 8 height 8
